Goal: Download file/media

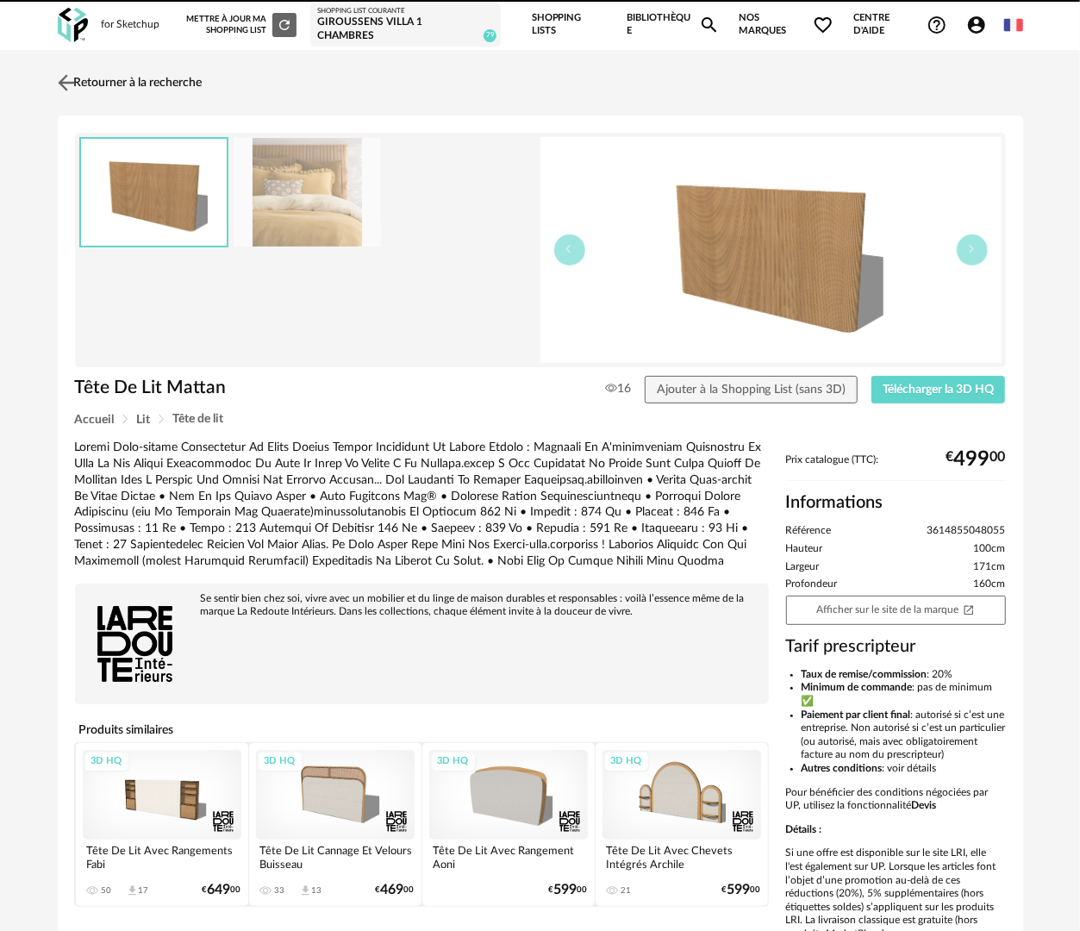
click at [120, 79] on link "Retourner à la recherche" at bounding box center [127, 83] width 149 height 38
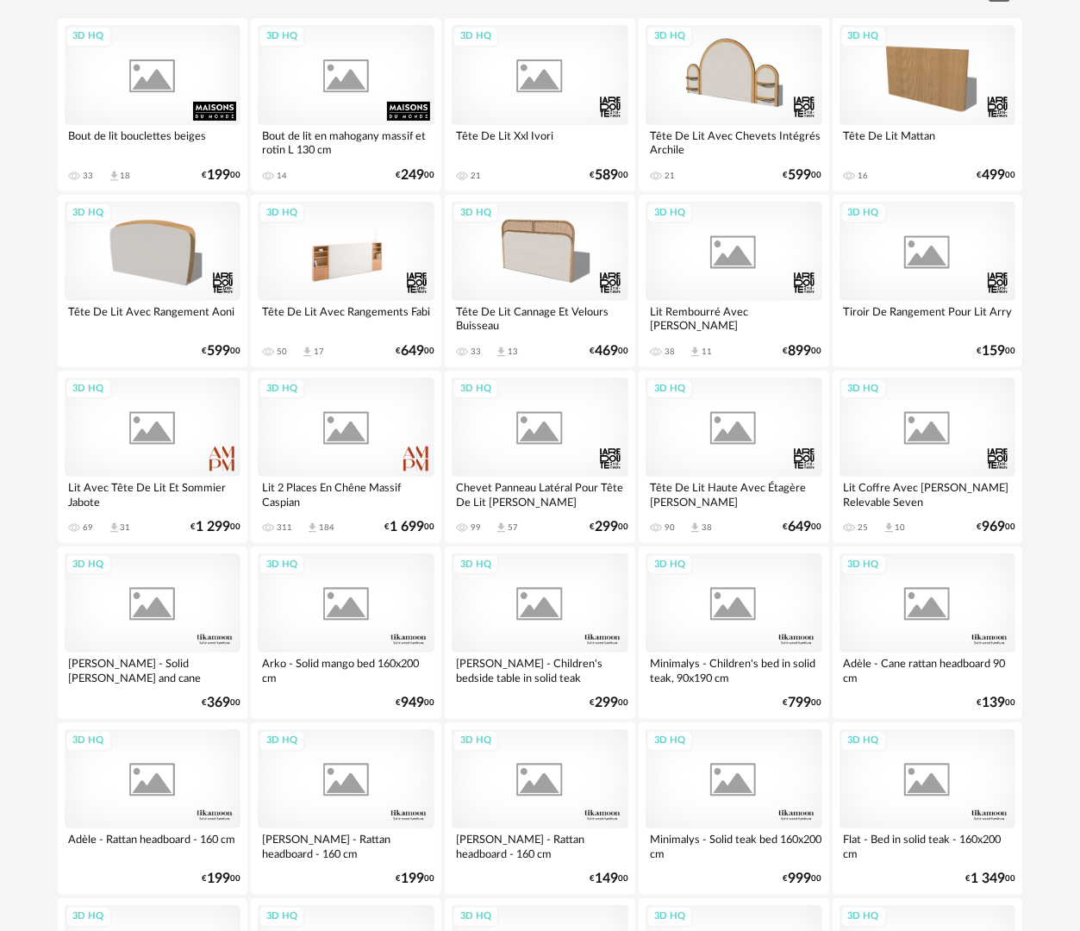
scroll to position [233, 0]
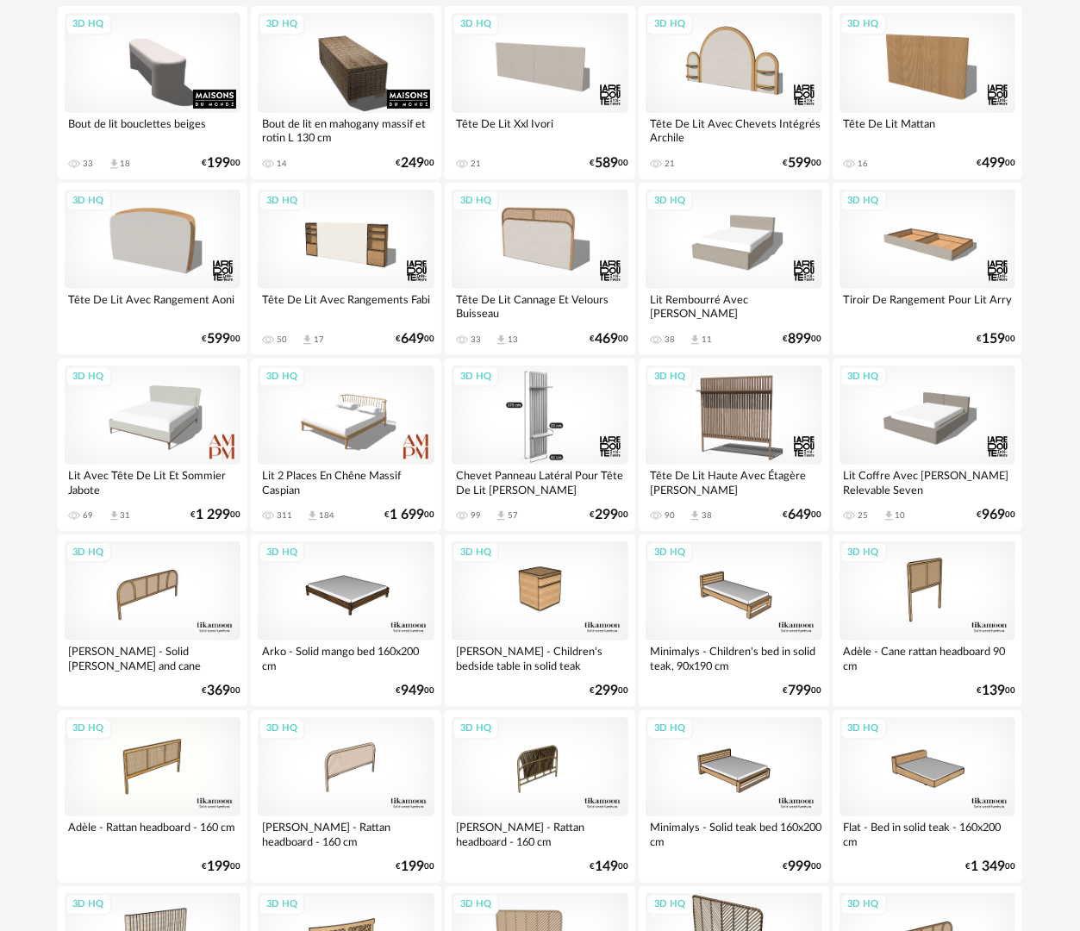
click at [538, 422] on div "3D HQ" at bounding box center [540, 414] width 177 height 99
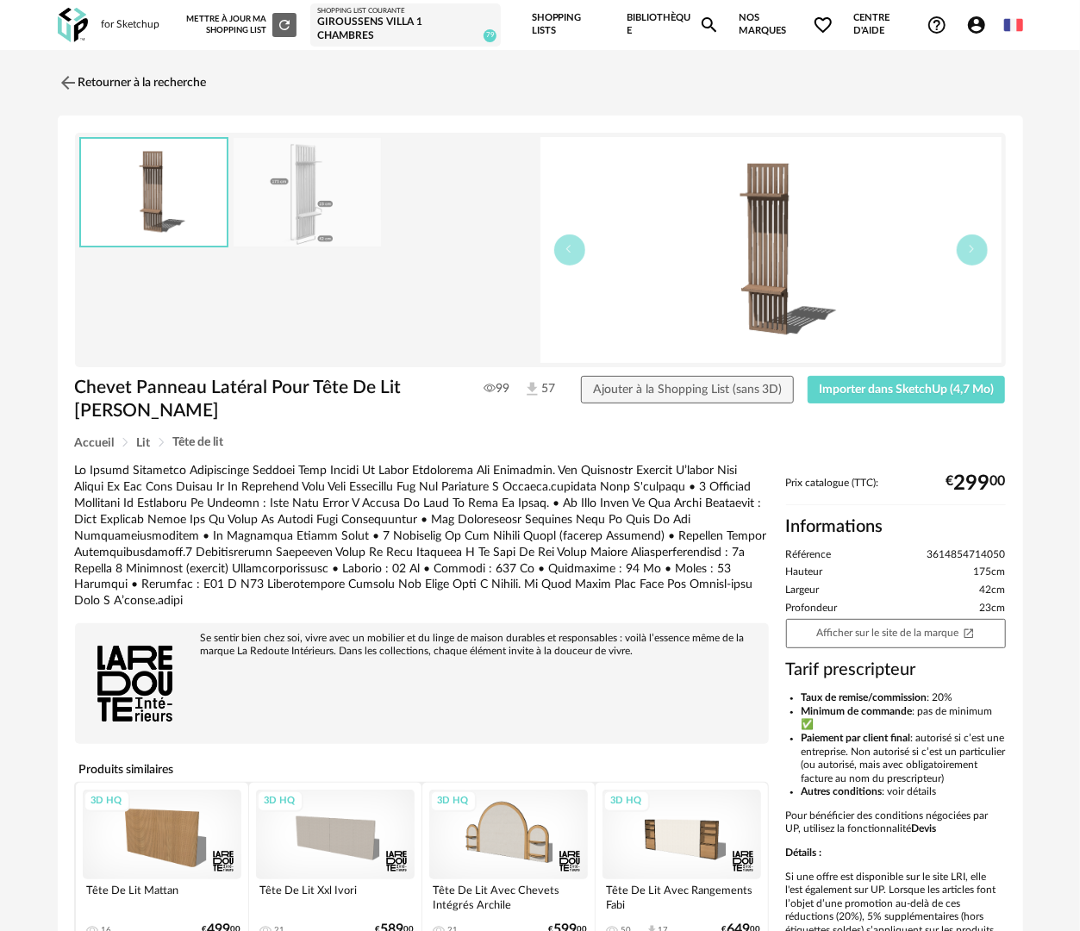
click at [424, 221] on div at bounding box center [307, 250] width 457 height 226
click at [570, 253] on button "button" at bounding box center [569, 249] width 31 height 31
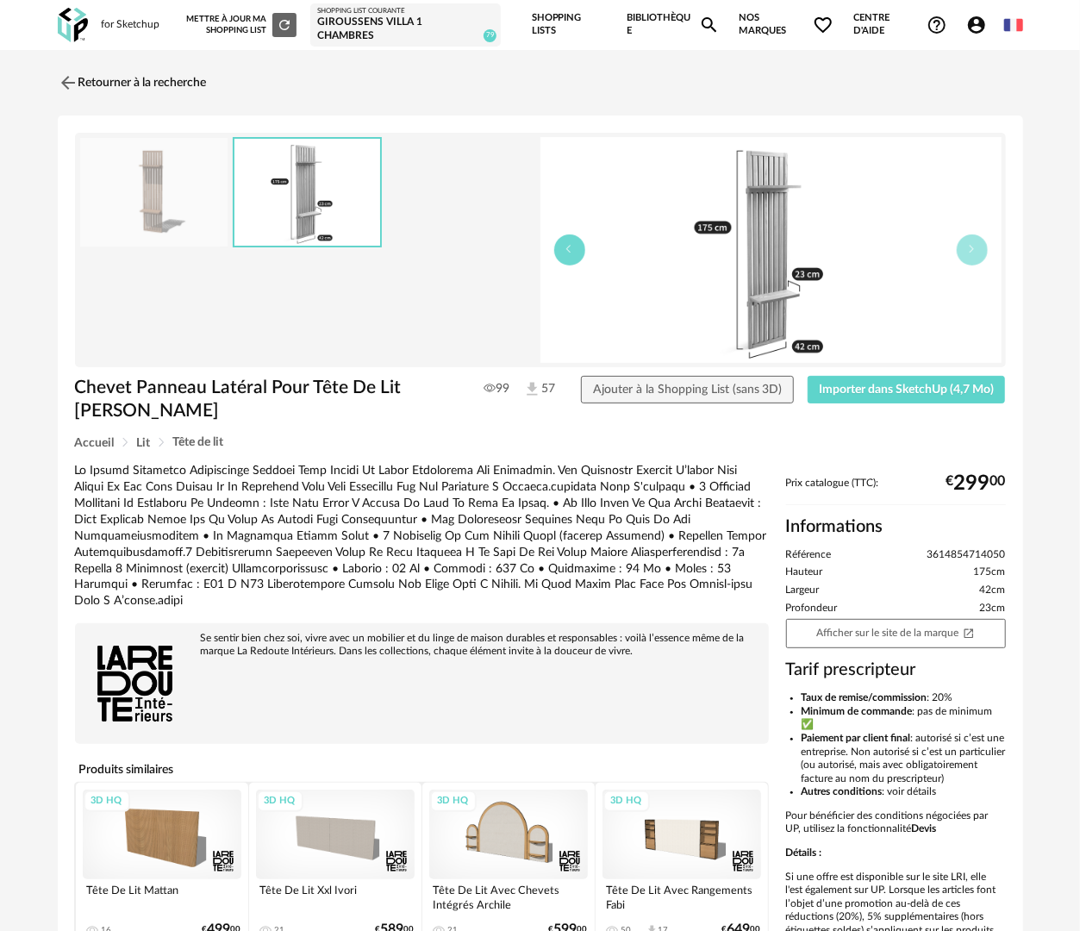
click at [570, 253] on button "button" at bounding box center [569, 249] width 31 height 31
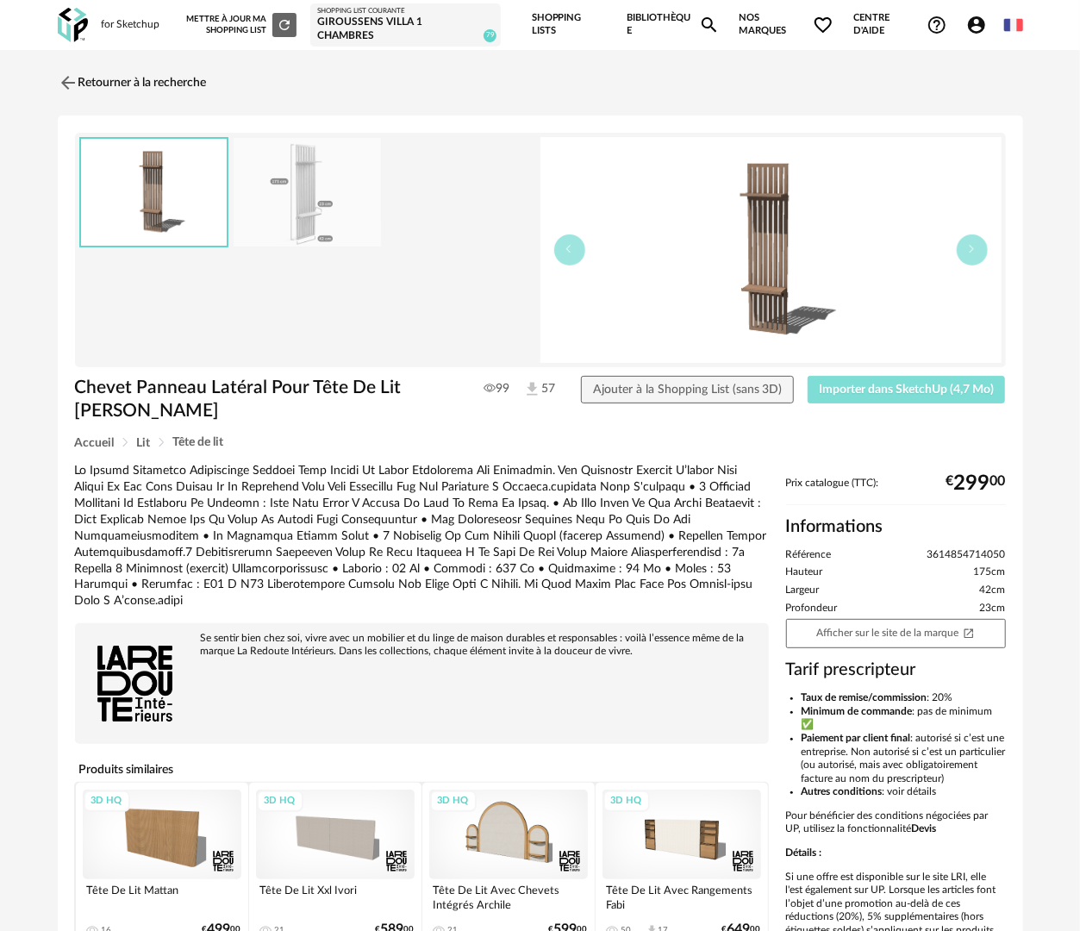
click at [958, 389] on span "Importer dans SketchUp (4,7 Mo)" at bounding box center [906, 389] width 175 height 12
